Goal: Obtain resource: Download file/media

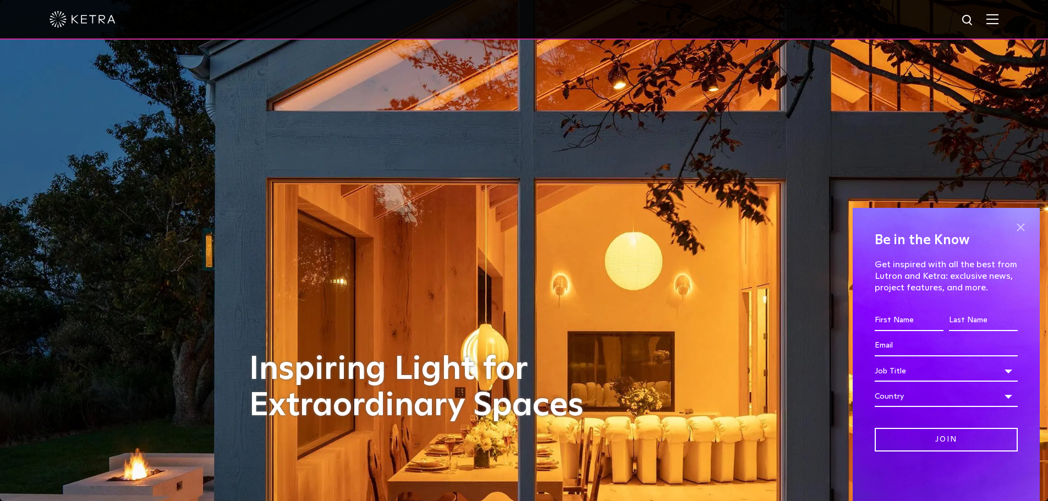
click at [1018, 228] on span at bounding box center [1020, 227] width 17 height 17
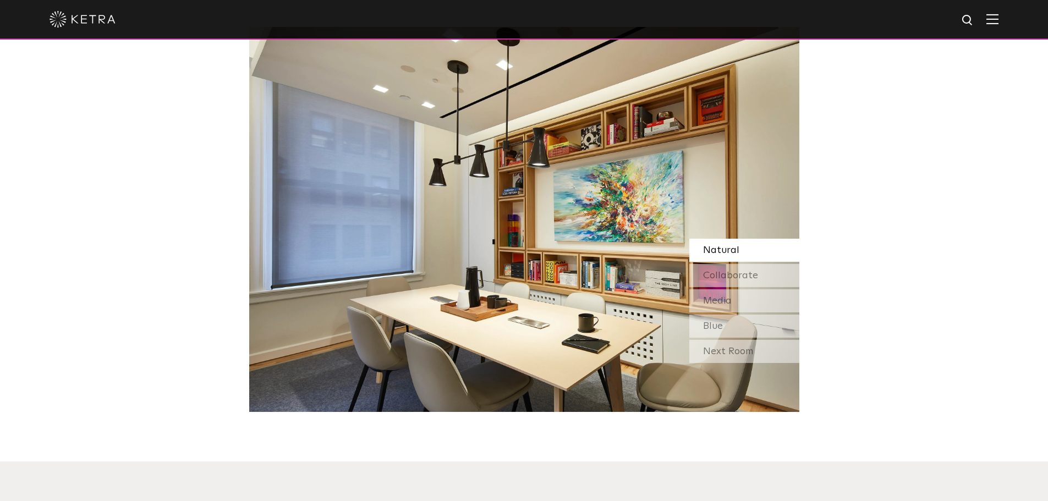
scroll to position [935, 0]
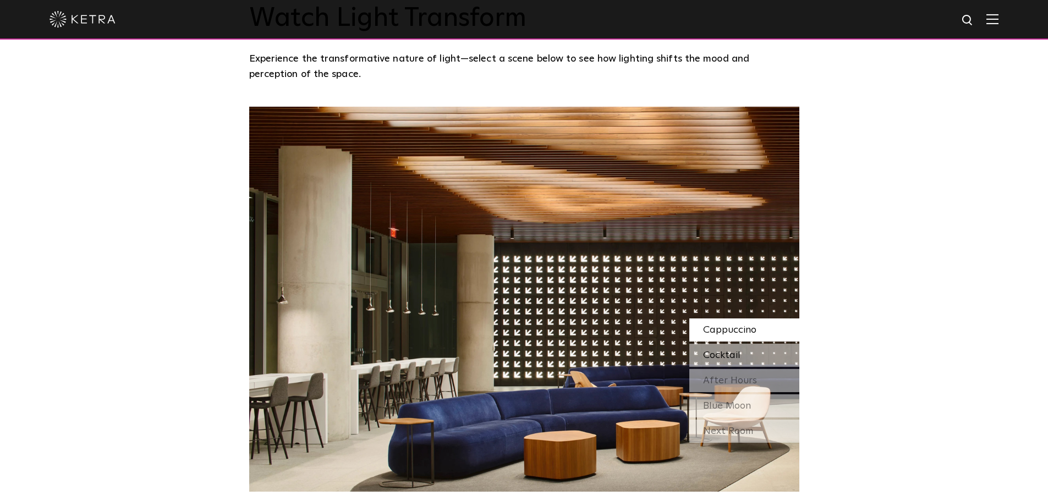
click at [720, 360] on span "Cocktail" at bounding box center [721, 355] width 37 height 10
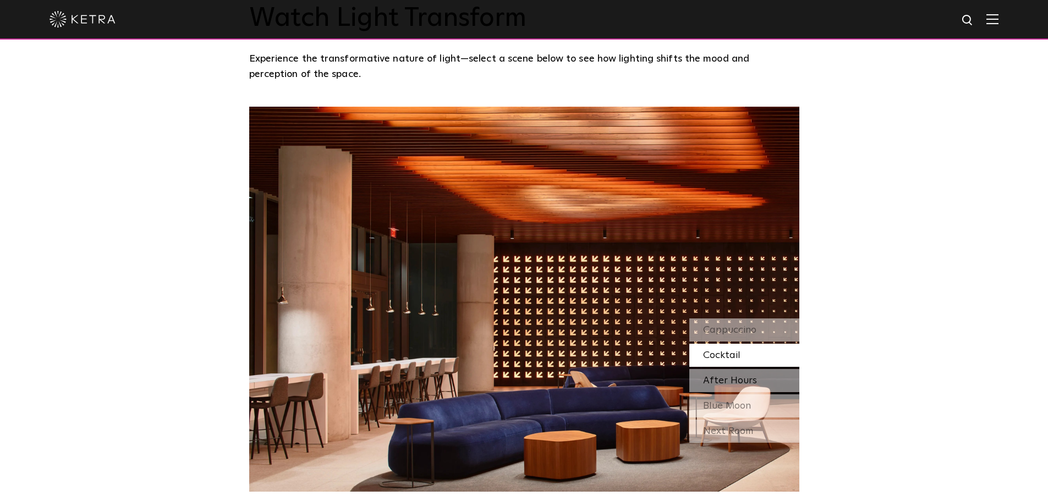
click at [721, 381] on span "After Hours" at bounding box center [730, 381] width 54 height 10
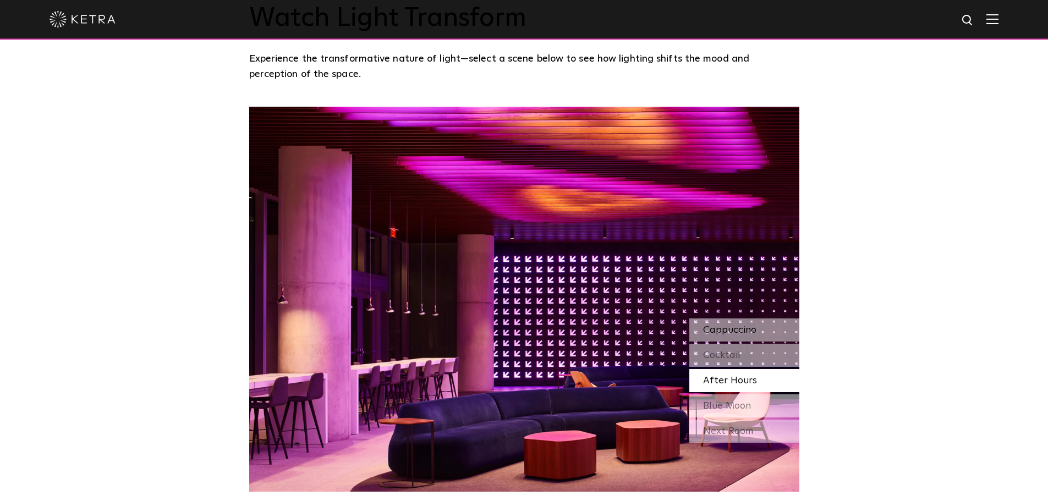
click at [736, 331] on span "Cappuccino" at bounding box center [729, 330] width 53 height 10
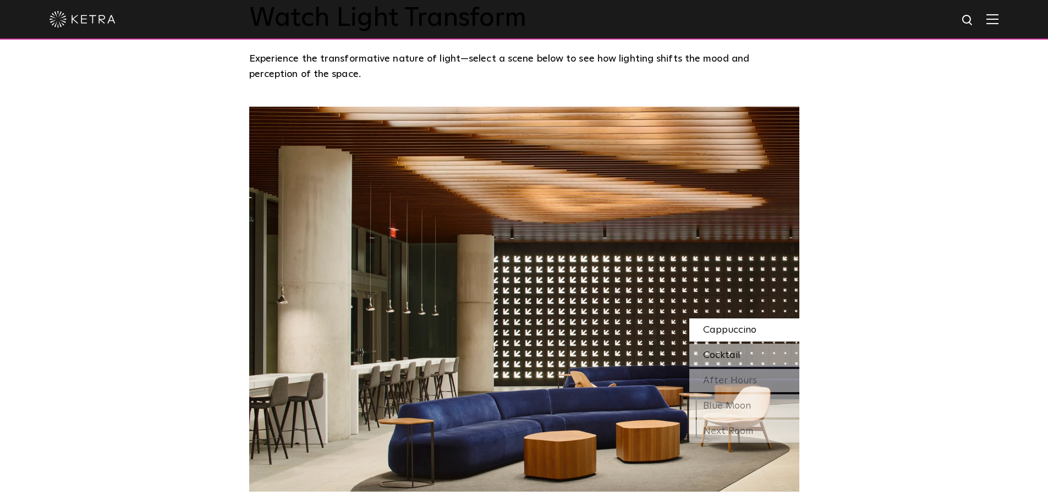
click at [735, 356] on span "Cocktail" at bounding box center [721, 355] width 37 height 10
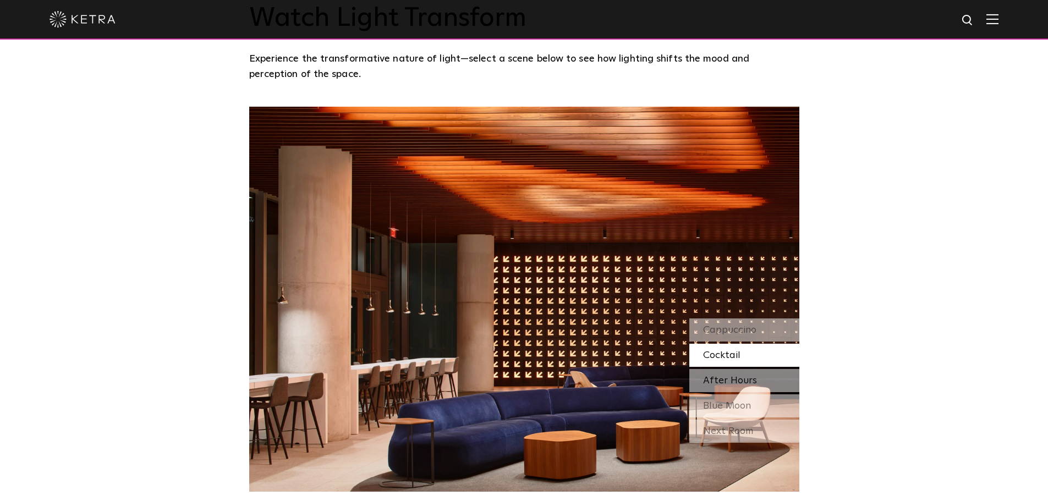
click at [723, 385] on span "After Hours" at bounding box center [730, 381] width 54 height 10
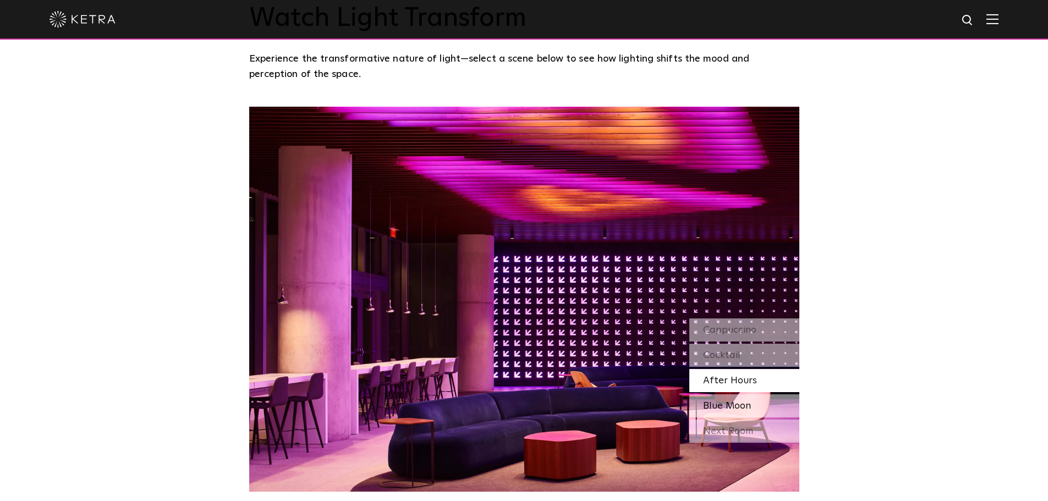
click at [719, 411] on span "Blue Moon" at bounding box center [727, 406] width 48 height 10
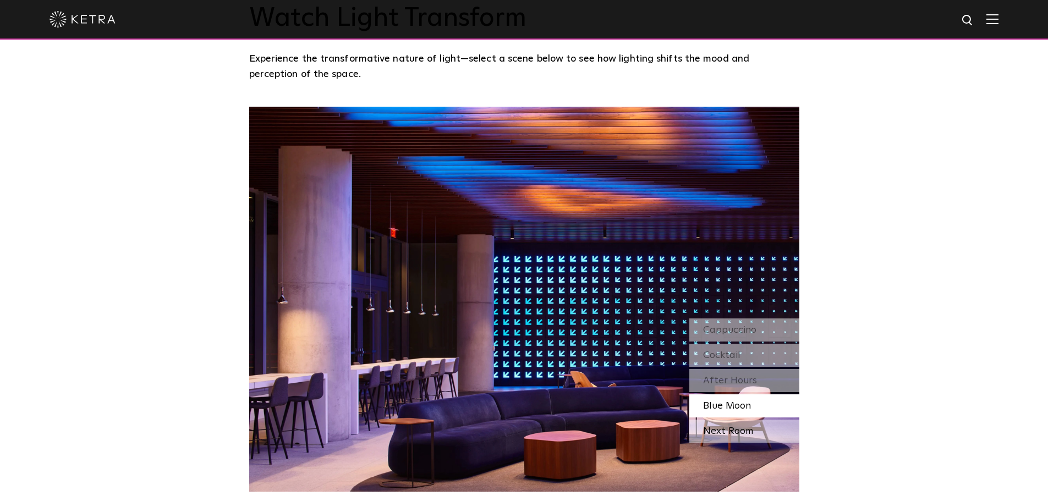
click at [732, 436] on div "Next Room" at bounding box center [744, 431] width 110 height 23
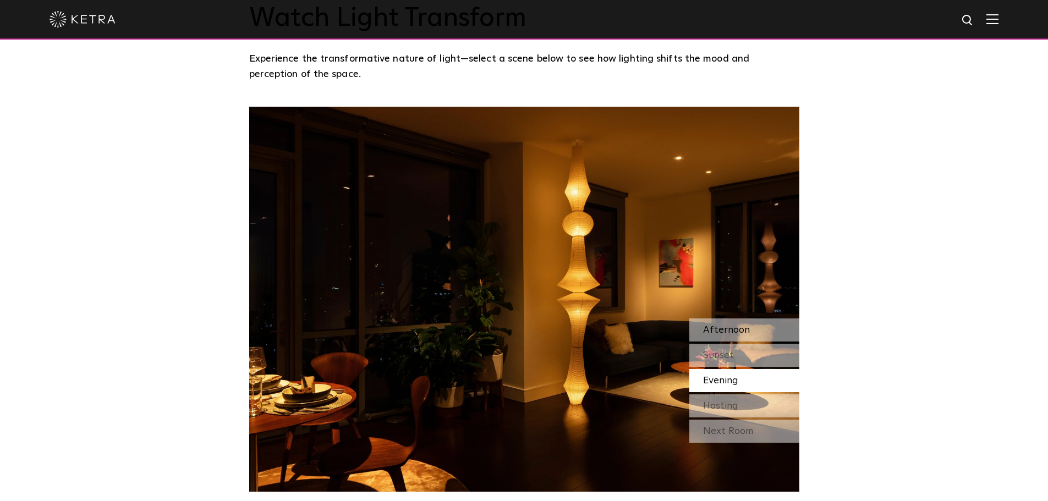
click at [739, 334] on span "Afternoon" at bounding box center [726, 330] width 47 height 10
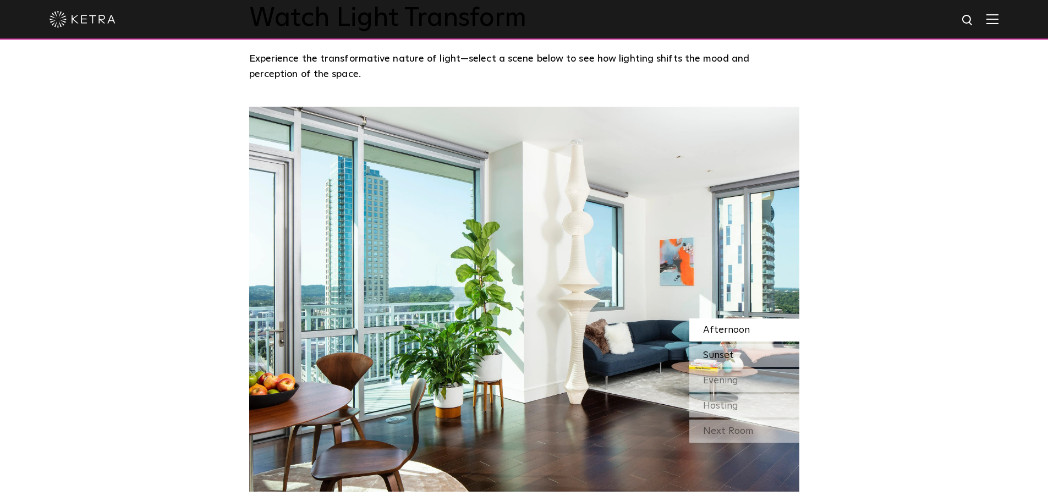
click at [724, 356] on span "Sunset" at bounding box center [718, 355] width 31 height 10
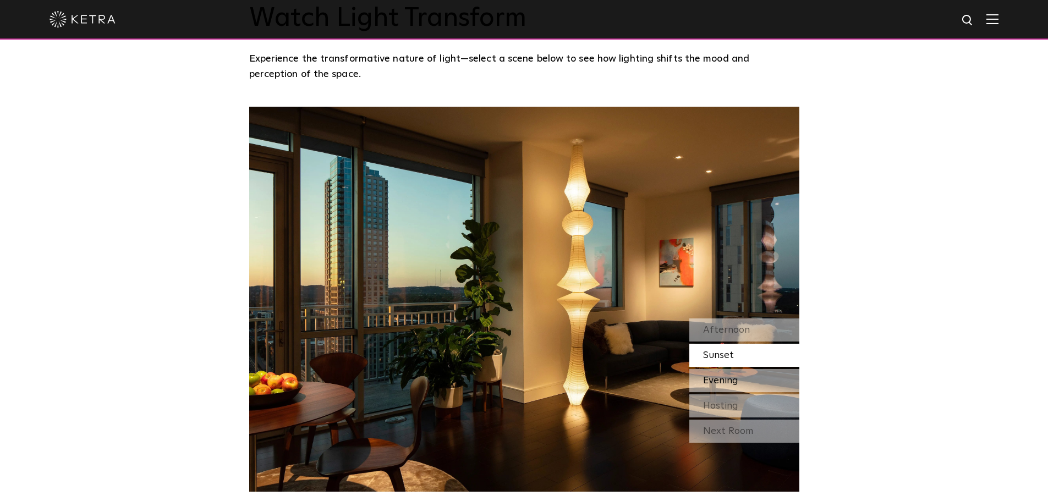
click at [707, 378] on span "Evening" at bounding box center [720, 381] width 35 height 10
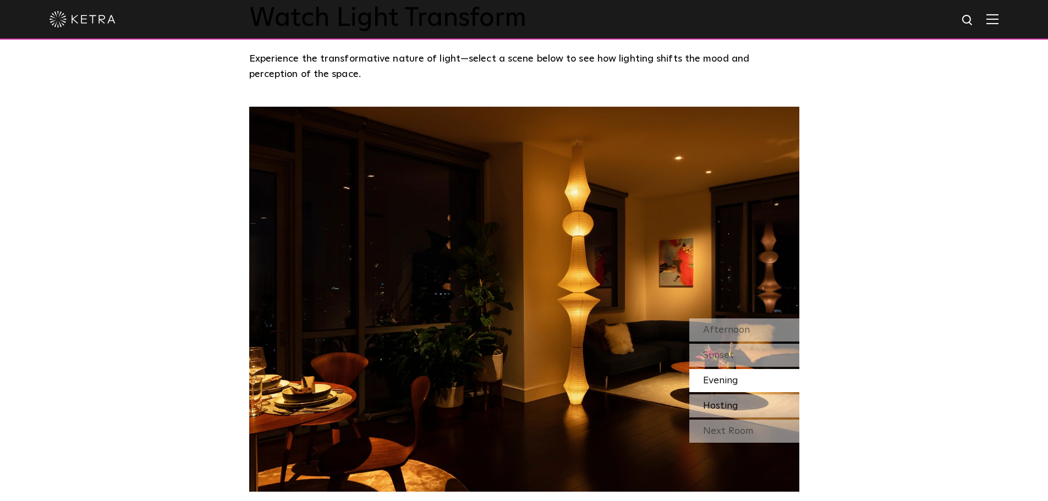
click at [721, 404] on span "Hosting" at bounding box center [720, 406] width 35 height 10
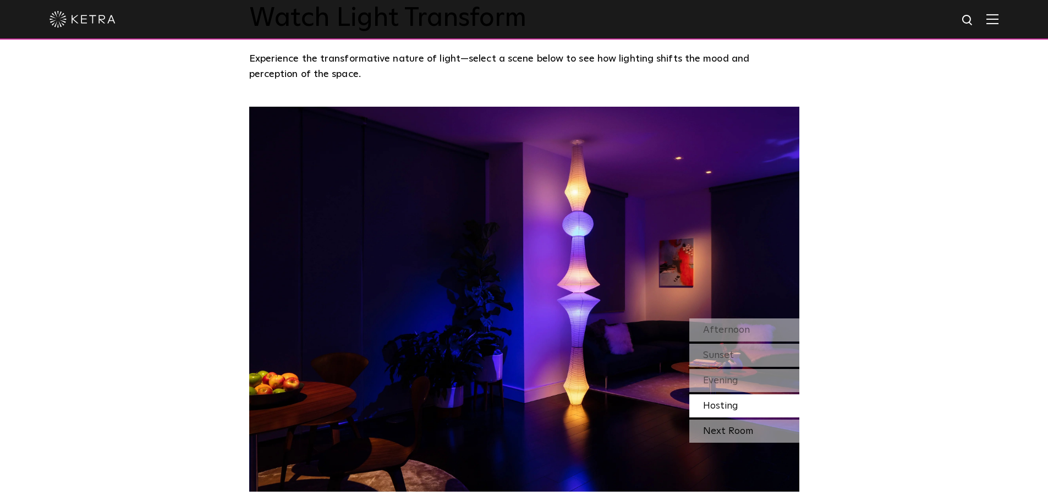
click at [726, 436] on div "Next Room" at bounding box center [744, 431] width 110 height 23
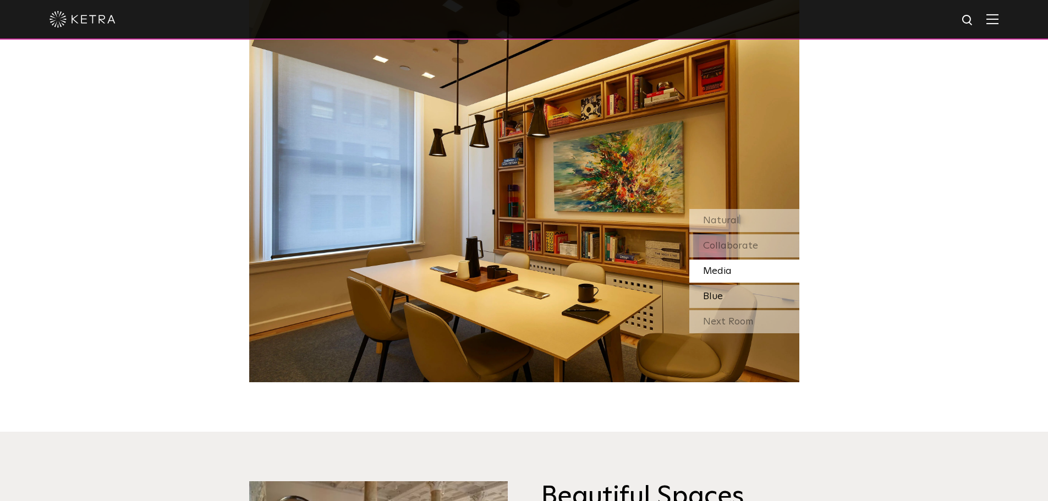
scroll to position [1045, 0]
click at [731, 322] on div "Next Room" at bounding box center [744, 321] width 110 height 23
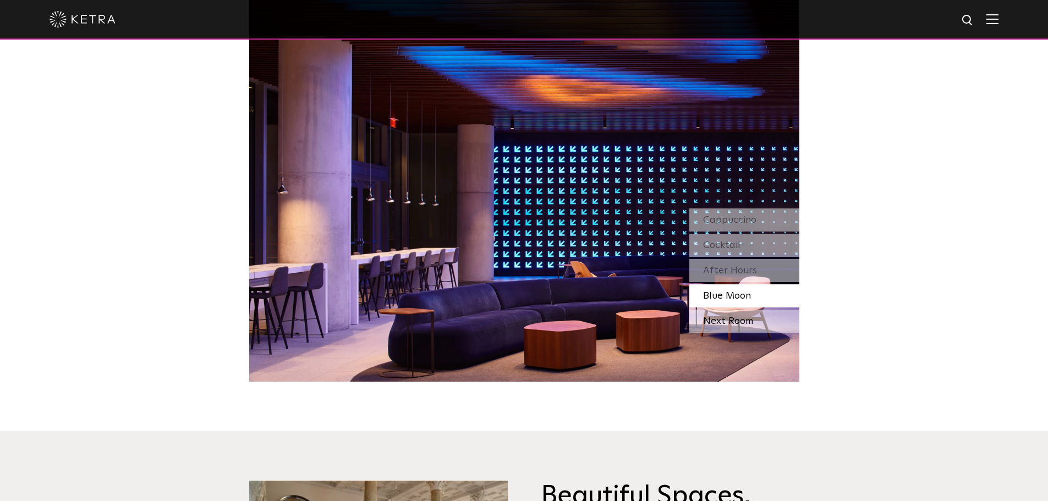
click at [715, 322] on div "Next Room" at bounding box center [744, 321] width 110 height 23
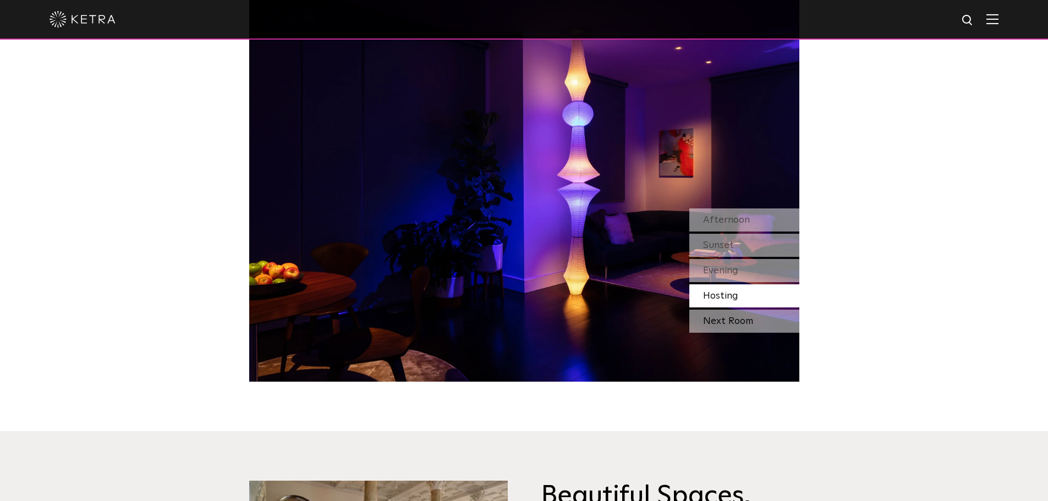
click at [727, 325] on div "Next Room" at bounding box center [744, 321] width 110 height 23
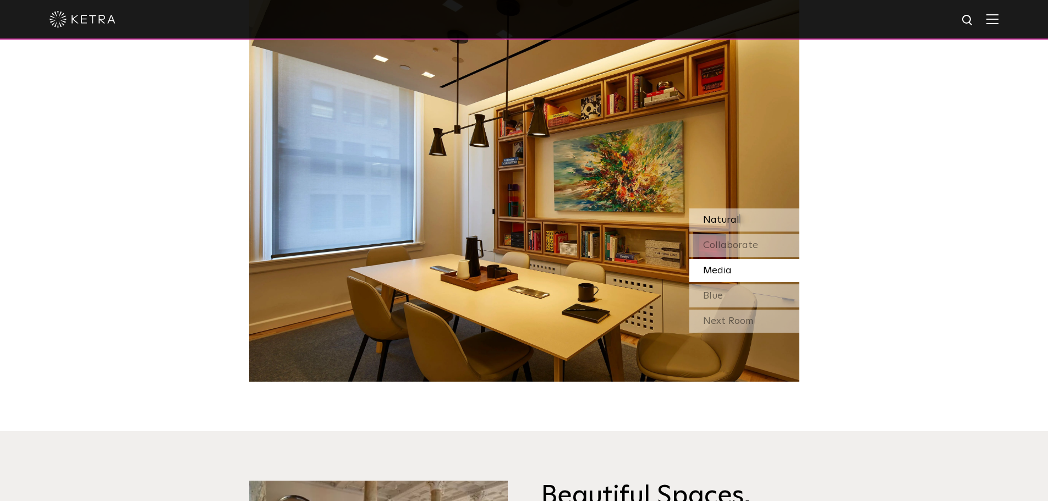
click at [727, 218] on span "Natural" at bounding box center [721, 220] width 36 height 10
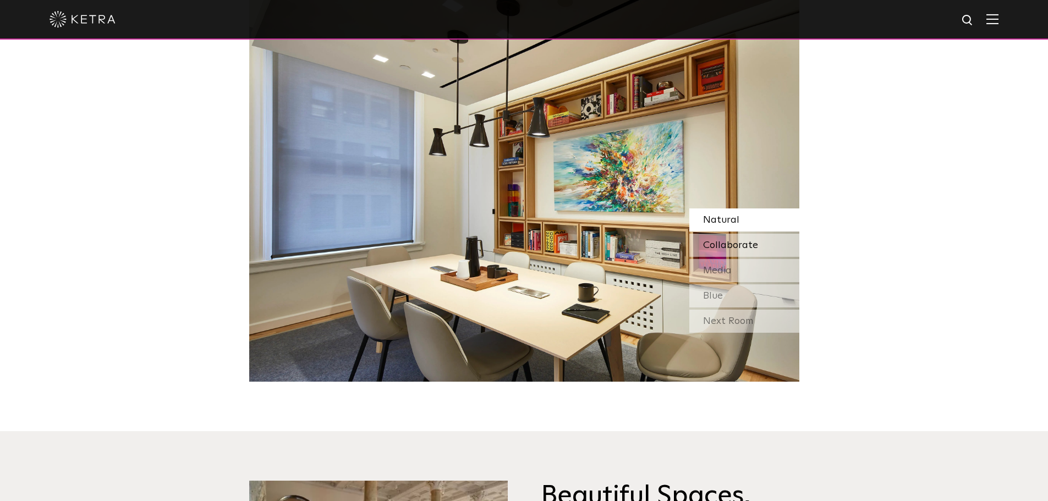
click at [738, 246] on span "Collaborate" at bounding box center [730, 245] width 55 height 10
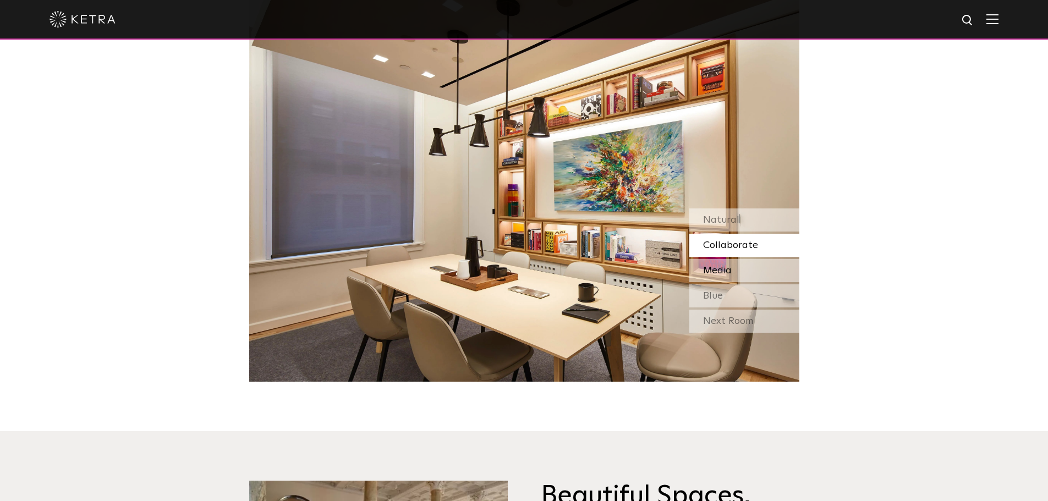
click at [728, 272] on span "Media" at bounding box center [717, 271] width 29 height 10
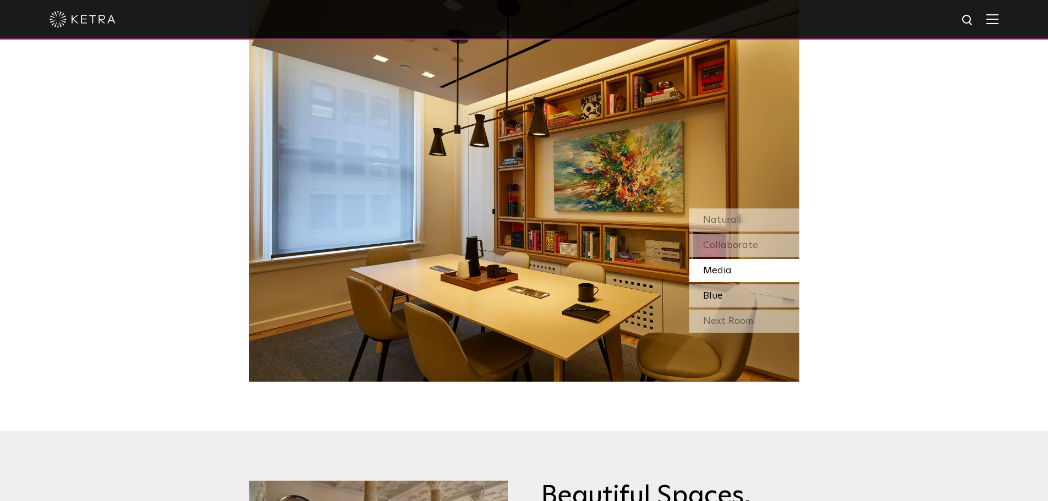
click at [716, 301] on span "Blue" at bounding box center [713, 296] width 20 height 10
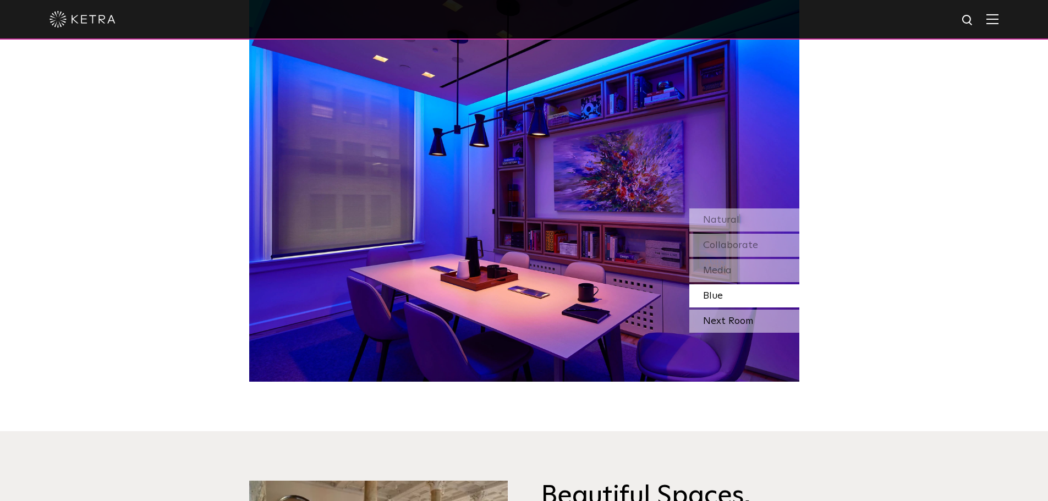
click at [740, 325] on div "Next Room" at bounding box center [744, 321] width 110 height 23
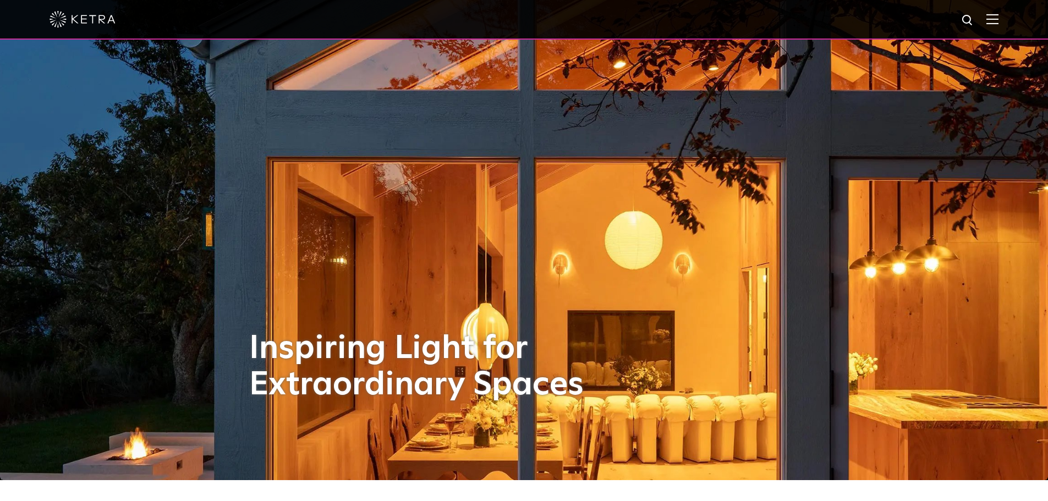
scroll to position [0, 0]
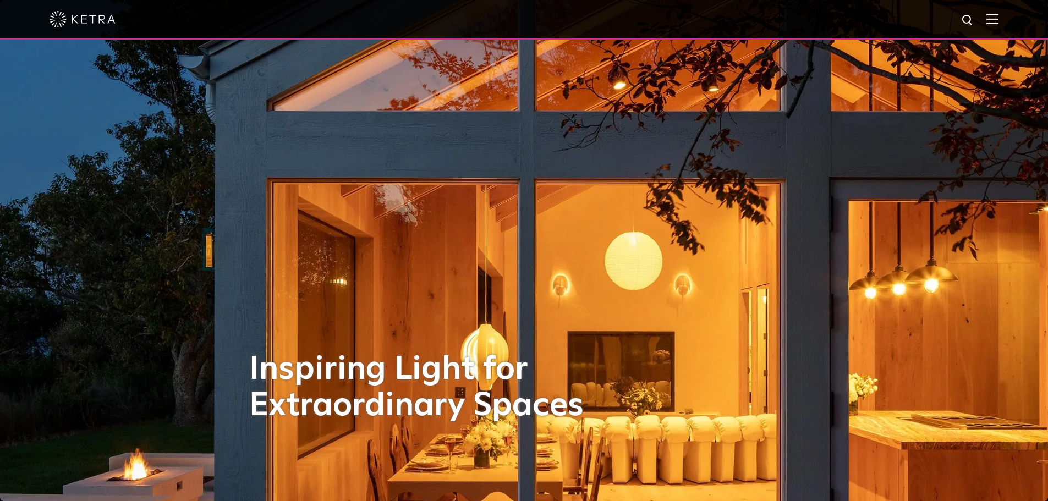
click at [80, 18] on img at bounding box center [83, 19] width 66 height 17
click at [998, 19] on img at bounding box center [992, 19] width 12 height 10
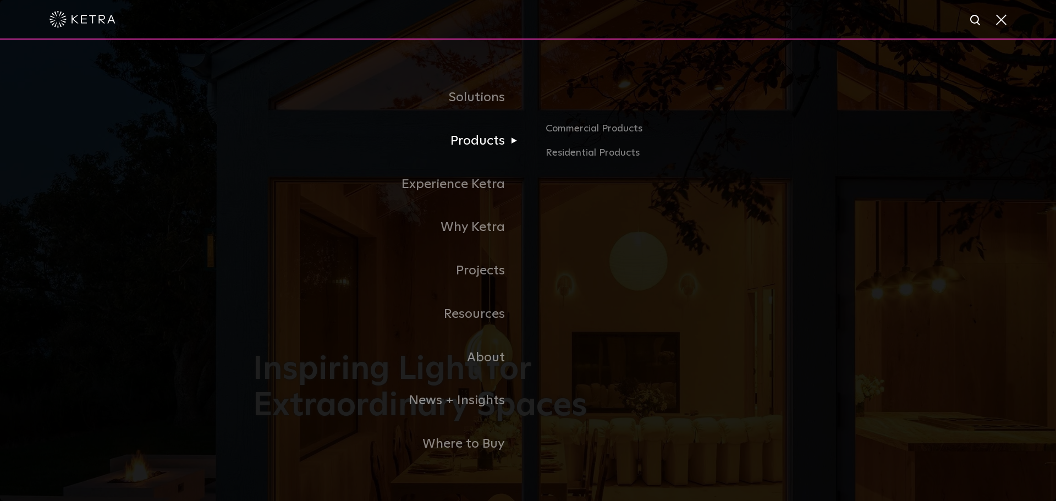
click at [467, 137] on link "Products" at bounding box center [390, 140] width 275 height 43
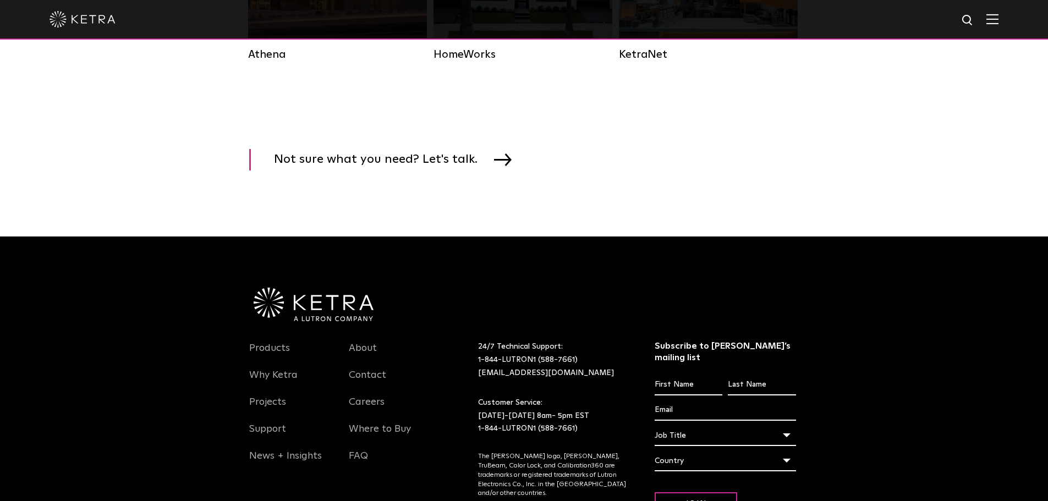
scroll to position [1950, 0]
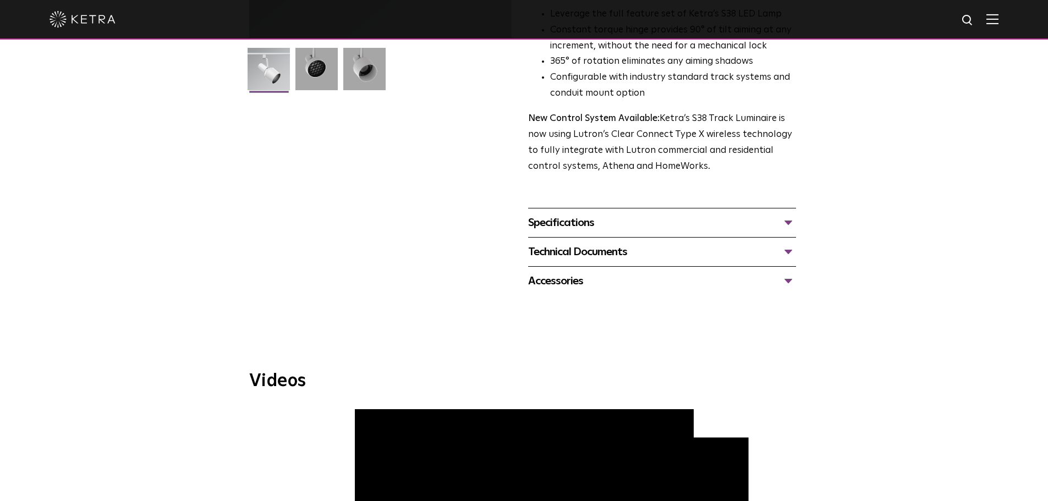
scroll to position [330, 0]
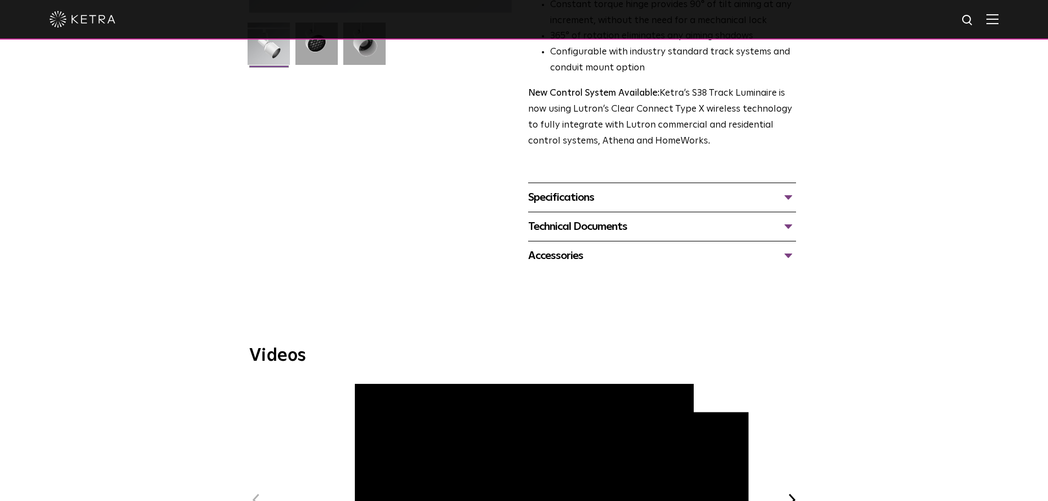
click at [739, 189] on div "Specifications" at bounding box center [662, 198] width 268 height 18
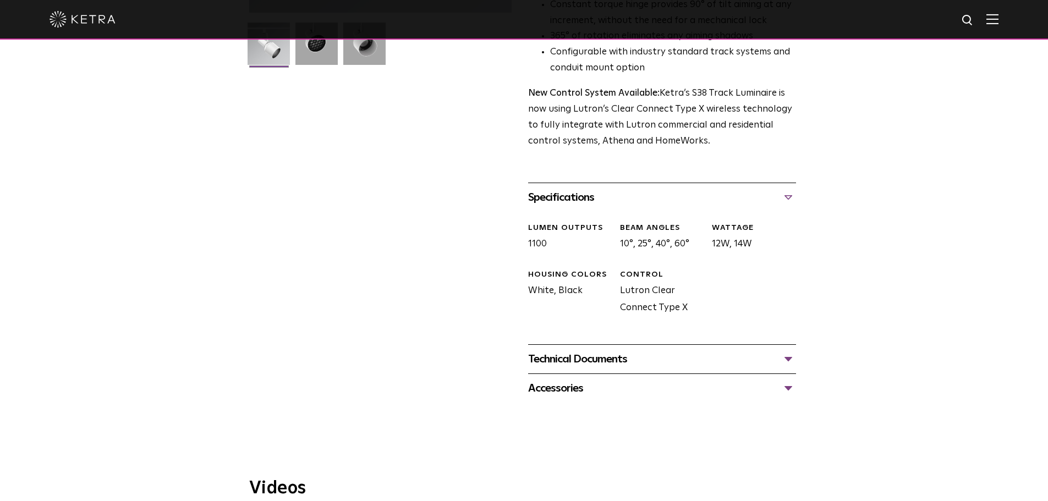
click at [784, 350] on div "Technical Documents" at bounding box center [662, 359] width 268 height 18
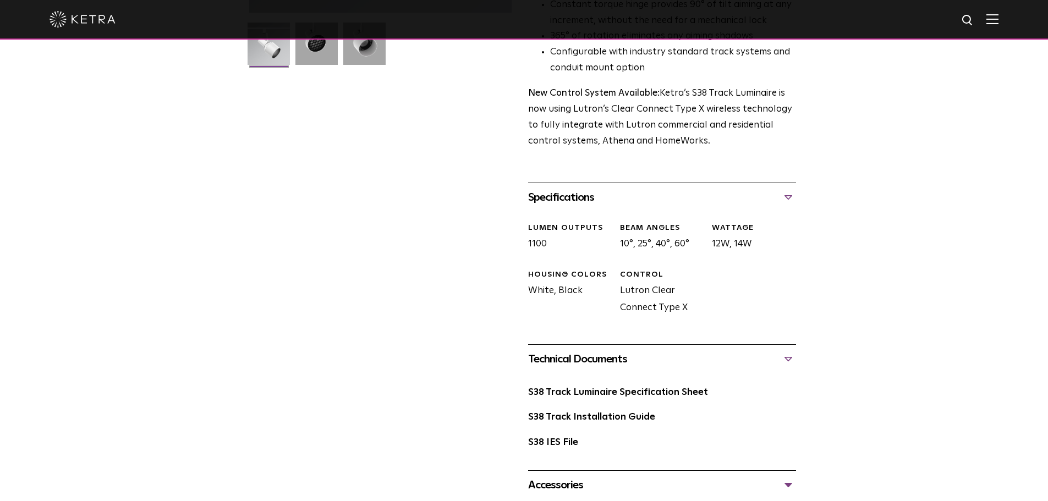
scroll to position [440, 0]
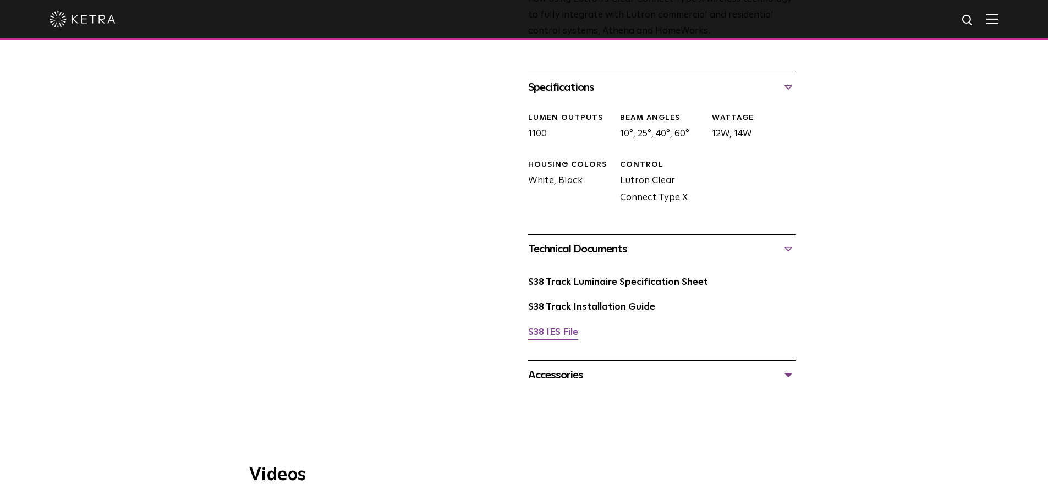
click at [571, 328] on link "S38 IES File" at bounding box center [553, 332] width 50 height 9
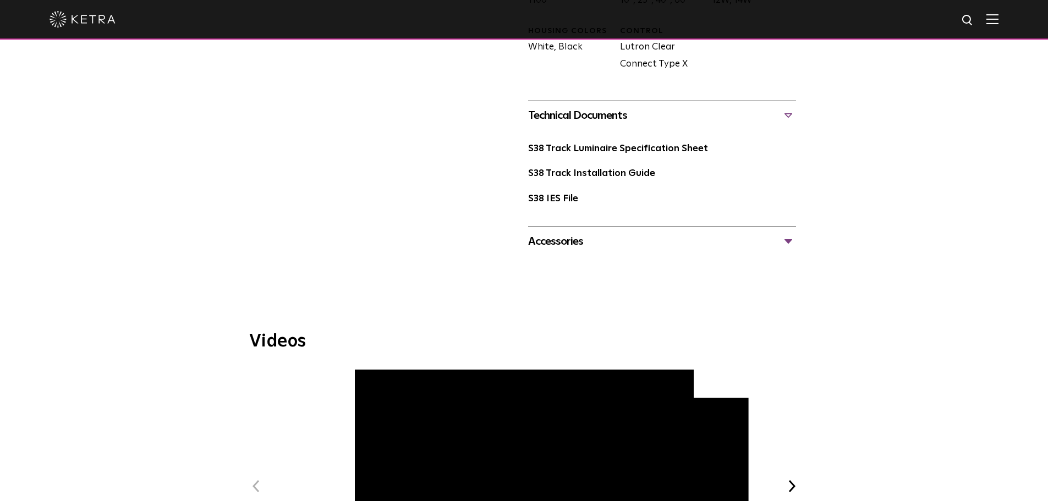
scroll to position [385, 0]
